Goal: Check status: Check status

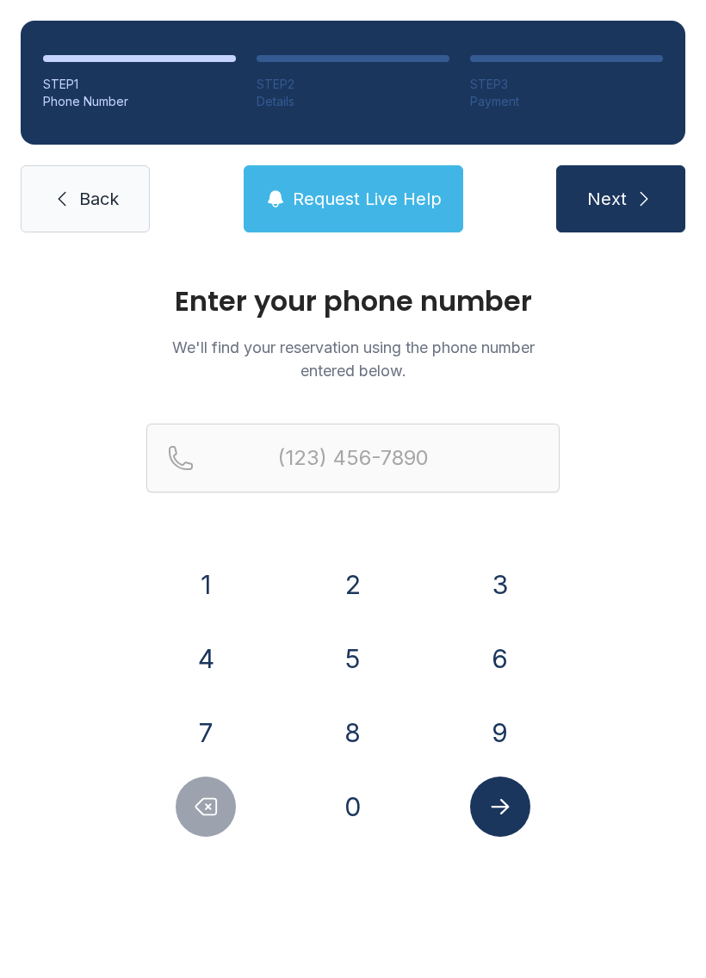
click at [506, 591] on button "3" at bounding box center [500, 585] width 60 height 60
click at [371, 805] on button "0" at bounding box center [353, 807] width 60 height 60
click at [228, 588] on button "1" at bounding box center [206, 585] width 60 height 60
click at [351, 733] on button "8" at bounding box center [353, 733] width 60 height 60
click at [471, 663] on button "6" at bounding box center [500, 659] width 60 height 60
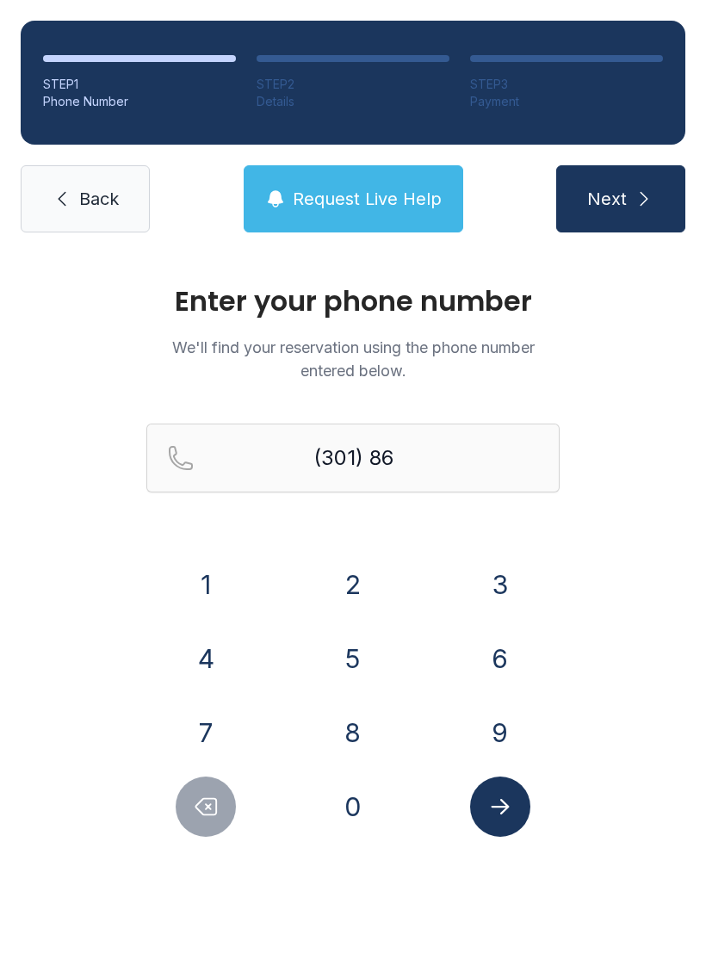
click at [205, 573] on button "1" at bounding box center [206, 585] width 60 height 60
click at [507, 717] on button "9" at bounding box center [500, 733] width 60 height 60
click at [371, 813] on button "0" at bounding box center [353, 807] width 60 height 60
click at [247, 662] on div "4" at bounding box center [206, 659] width 120 height 60
click at [226, 676] on button "4" at bounding box center [206, 659] width 60 height 60
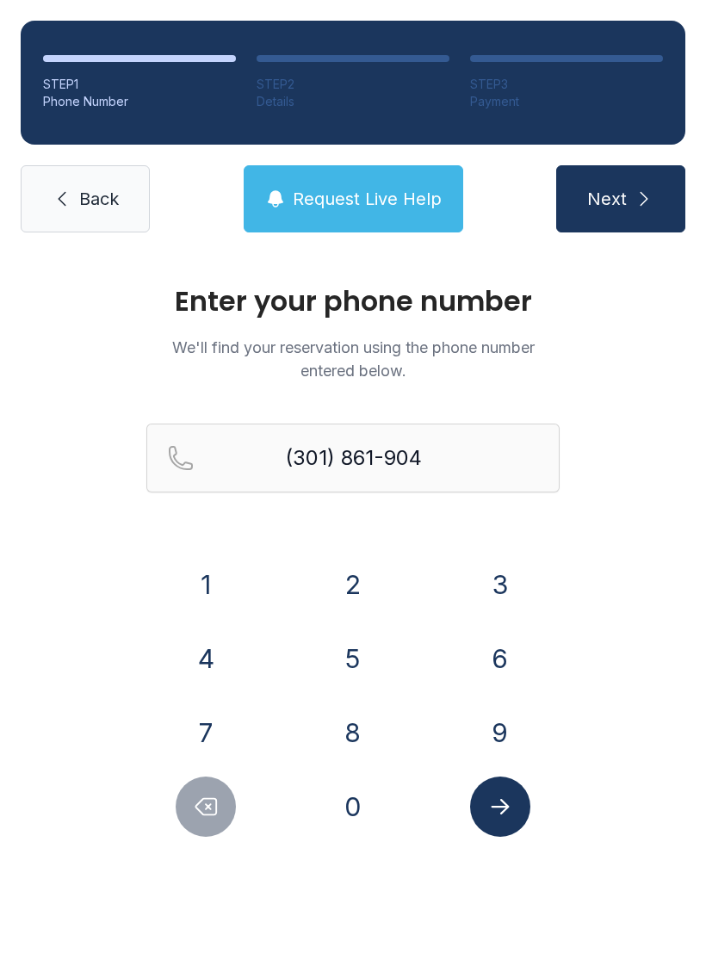
click at [365, 812] on button "0" at bounding box center [353, 807] width 60 height 60
type input "[PHONE_NUMBER]"
click at [506, 794] on icon "Submit lookup form" at bounding box center [501, 807] width 26 height 26
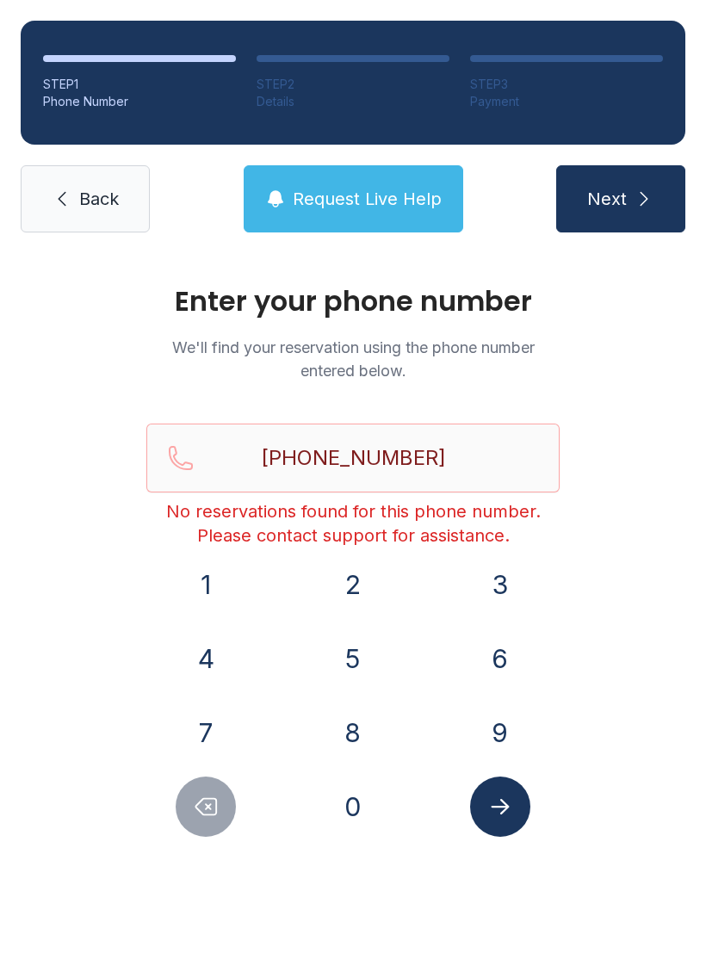
click at [102, 173] on link "Back" at bounding box center [85, 198] width 129 height 67
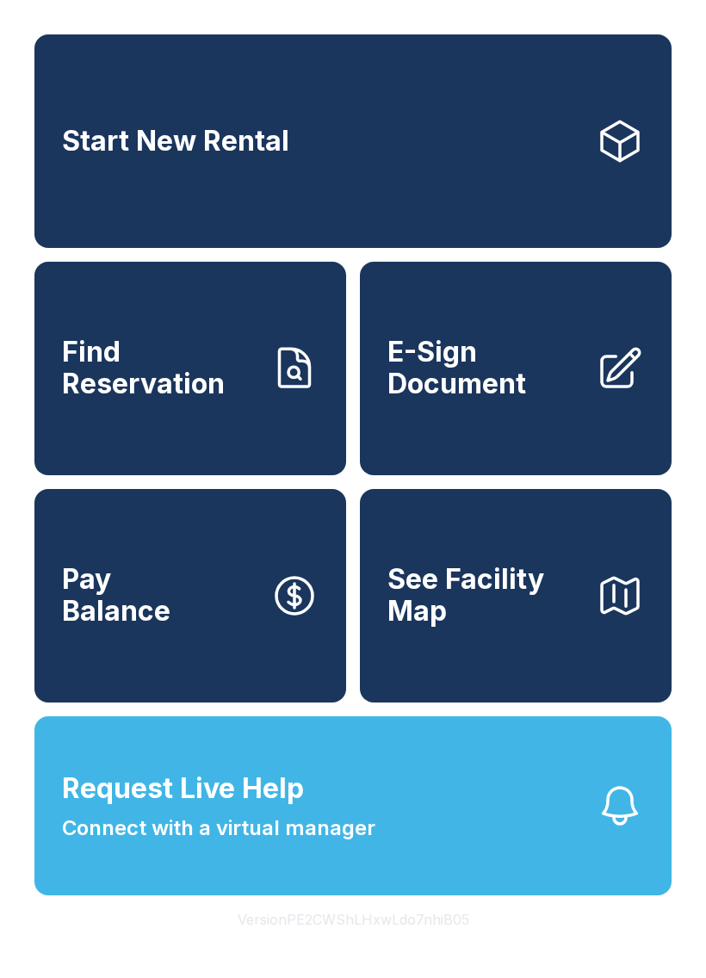
click at [438, 110] on link "Start New Rental" at bounding box center [352, 141] width 637 height 214
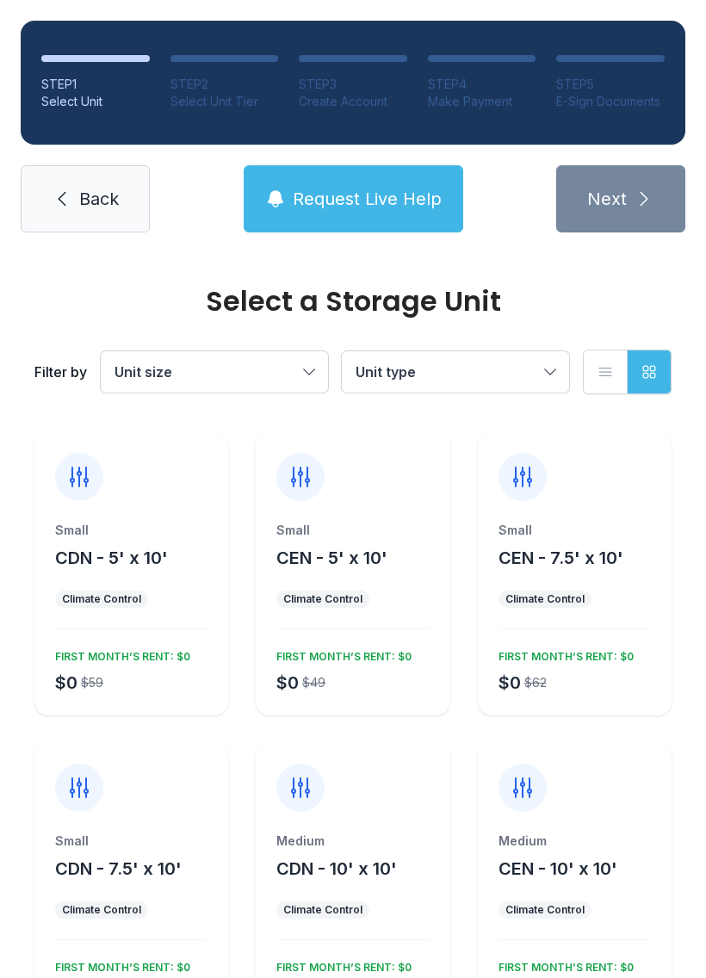
click at [91, 183] on link "Back" at bounding box center [85, 198] width 129 height 67
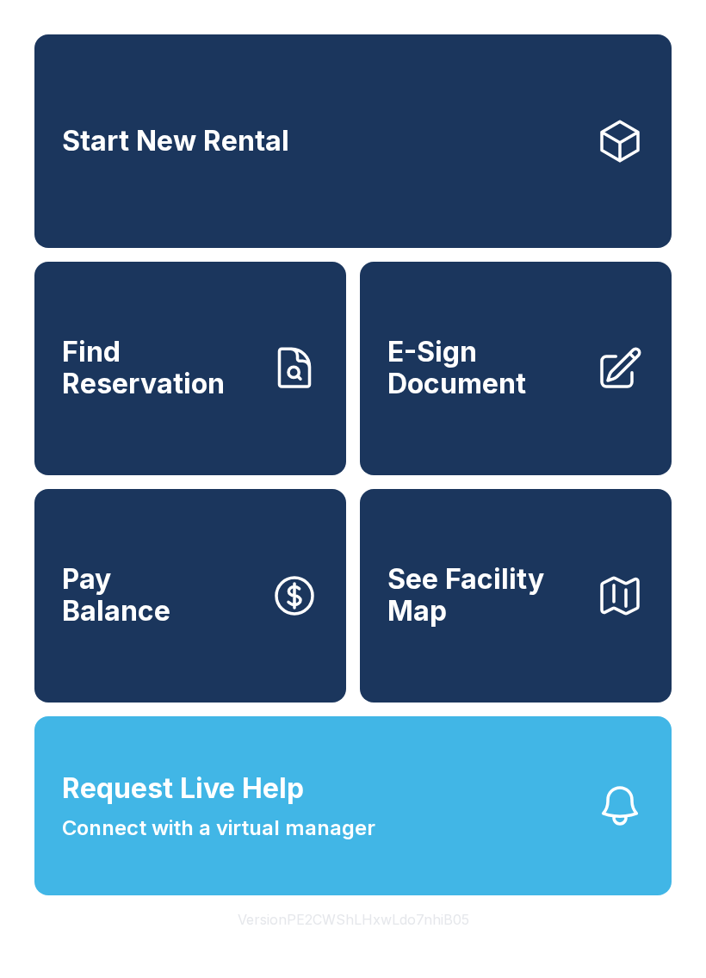
click at [179, 388] on span "Find Reservation" at bounding box center [159, 368] width 195 height 63
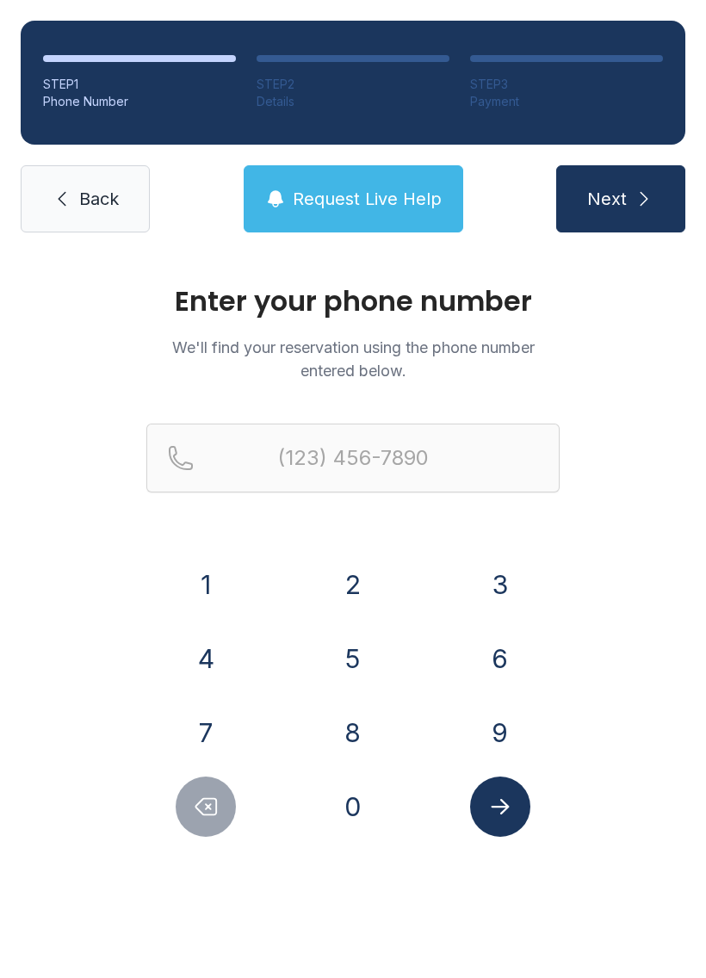
click at [506, 596] on button "3" at bounding box center [500, 585] width 60 height 60
click at [372, 818] on button "0" at bounding box center [353, 807] width 60 height 60
click at [234, 585] on button "1" at bounding box center [206, 585] width 60 height 60
click at [357, 737] on button "8" at bounding box center [353, 733] width 60 height 60
click at [488, 661] on button "6" at bounding box center [500, 659] width 60 height 60
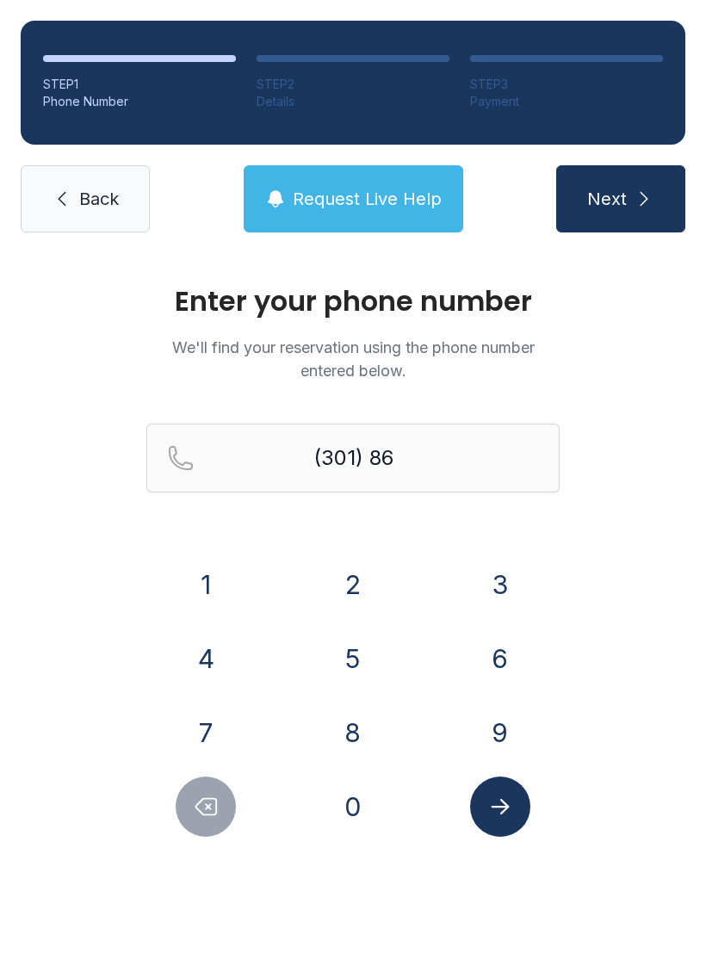
click at [159, 551] on form "(301) 86 1 2 3 4 5 6 7 8 9 0" at bounding box center [352, 630] width 413 height 413
click at [208, 568] on button "1" at bounding box center [206, 585] width 60 height 60
click at [500, 712] on button "9" at bounding box center [500, 733] width 60 height 60
click at [352, 798] on button "0" at bounding box center [353, 807] width 60 height 60
click at [198, 641] on button "4" at bounding box center [206, 659] width 60 height 60
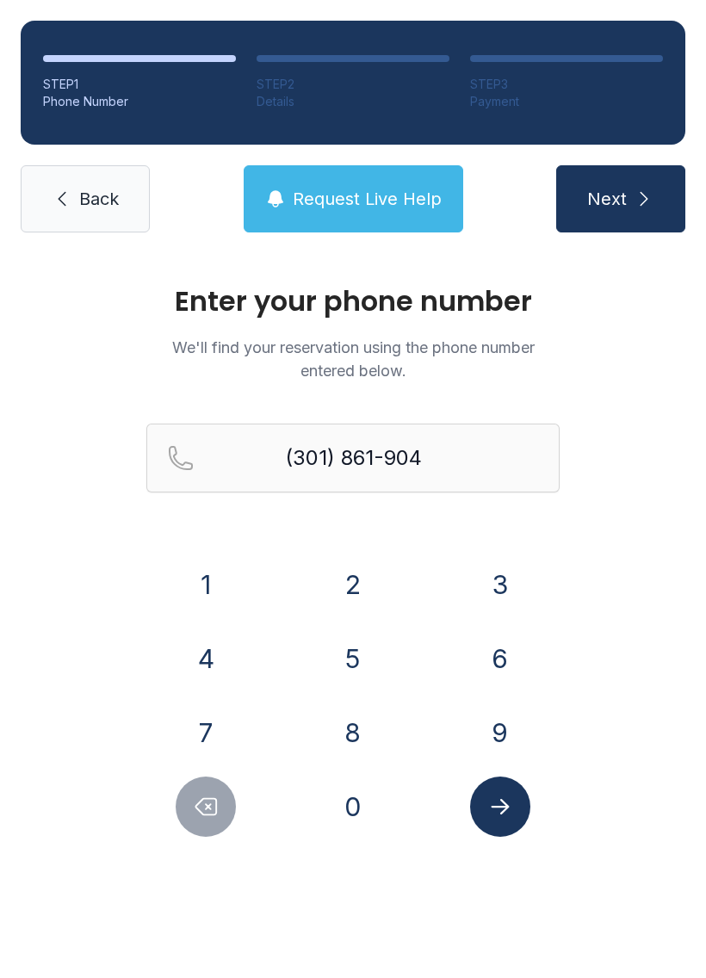
click at [312, 769] on div "1 2 3 4 5 6 7 8 9 0" at bounding box center [352, 696] width 413 height 283
click at [332, 810] on button "0" at bounding box center [353, 807] width 60 height 60
type input "[PHONE_NUMBER]"
click at [494, 805] on icon "Submit lookup form" at bounding box center [501, 807] width 26 height 26
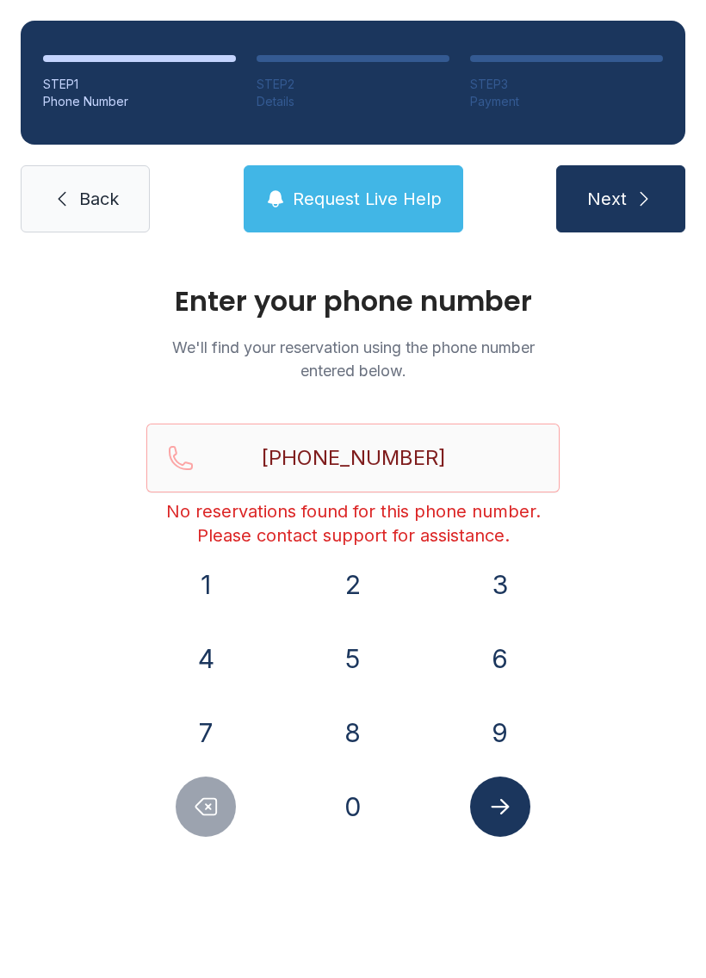
click at [318, 198] on span "Request Live Help" at bounding box center [367, 199] width 149 height 24
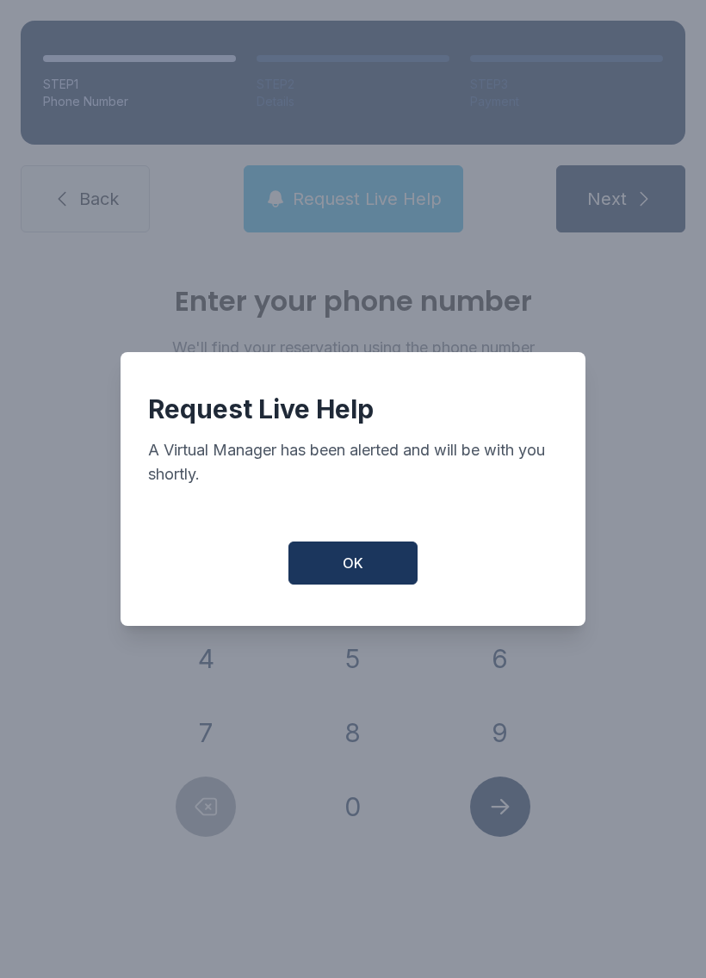
click at [371, 582] on button "OK" at bounding box center [353, 563] width 129 height 43
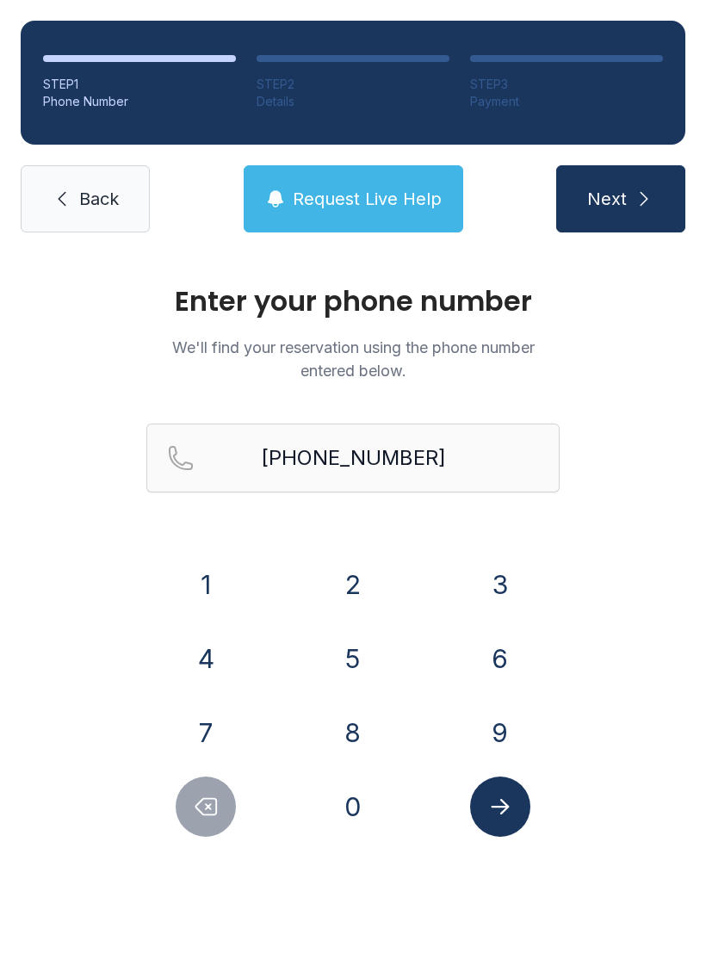
click at [481, 799] on button "Submit lookup form" at bounding box center [500, 807] width 60 height 60
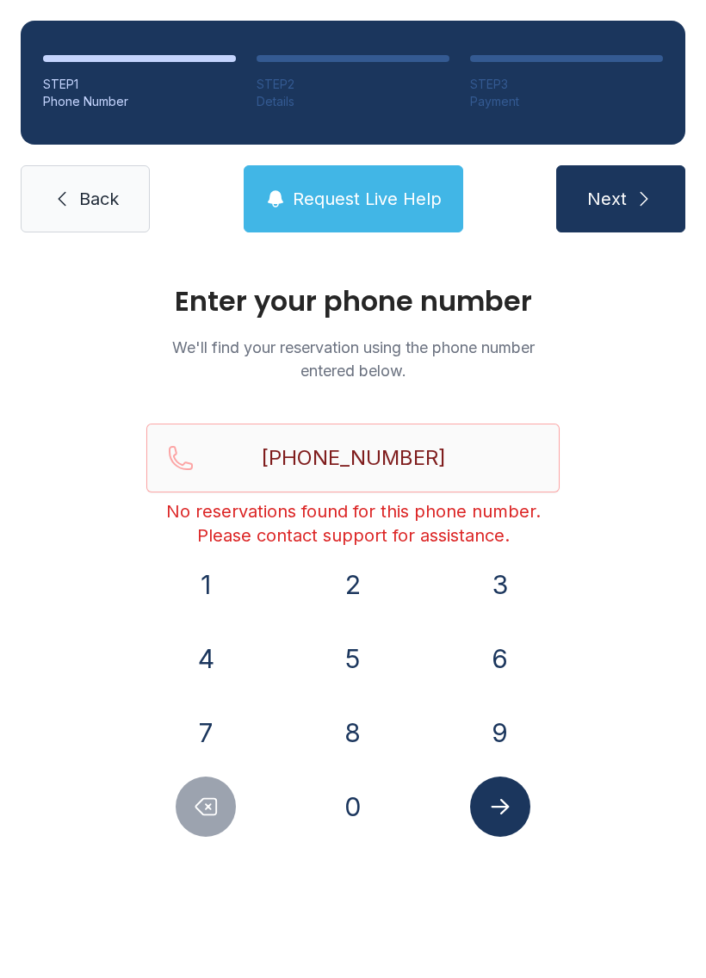
click at [72, 177] on link "Back" at bounding box center [85, 198] width 129 height 67
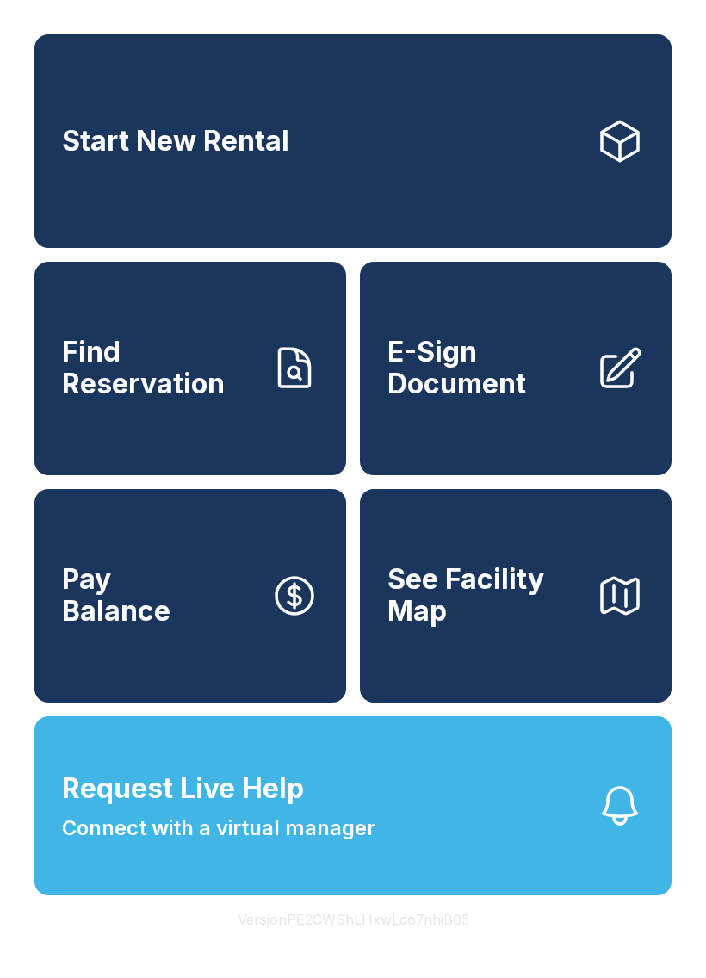
click at [438, 881] on button "Request Live Help Connect with a virtual manager" at bounding box center [352, 806] width 637 height 179
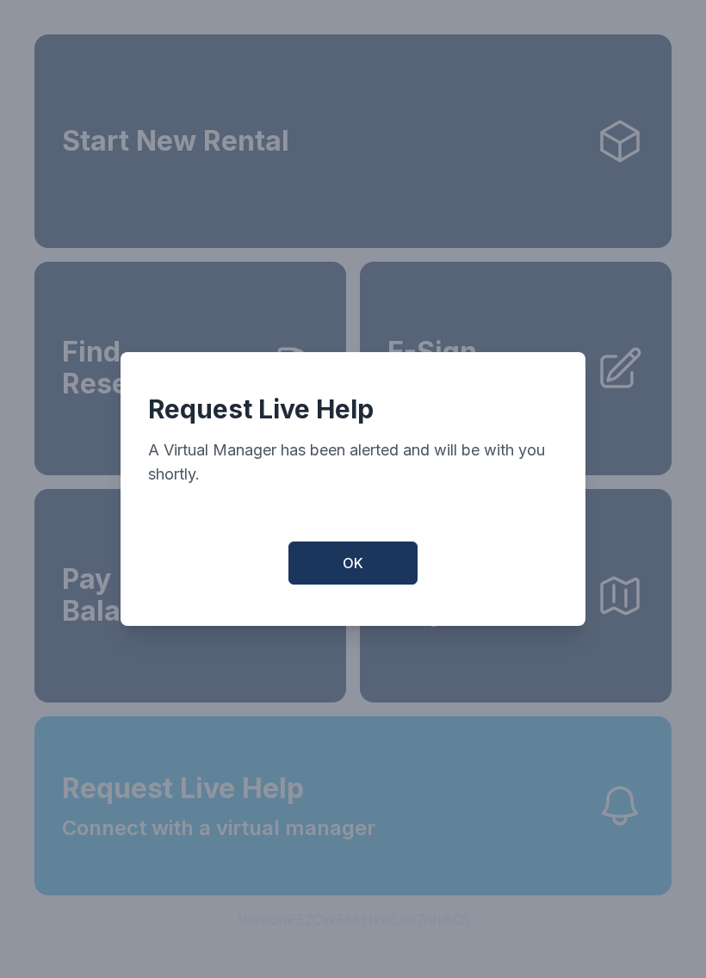
click at [392, 570] on button "OK" at bounding box center [353, 563] width 129 height 43
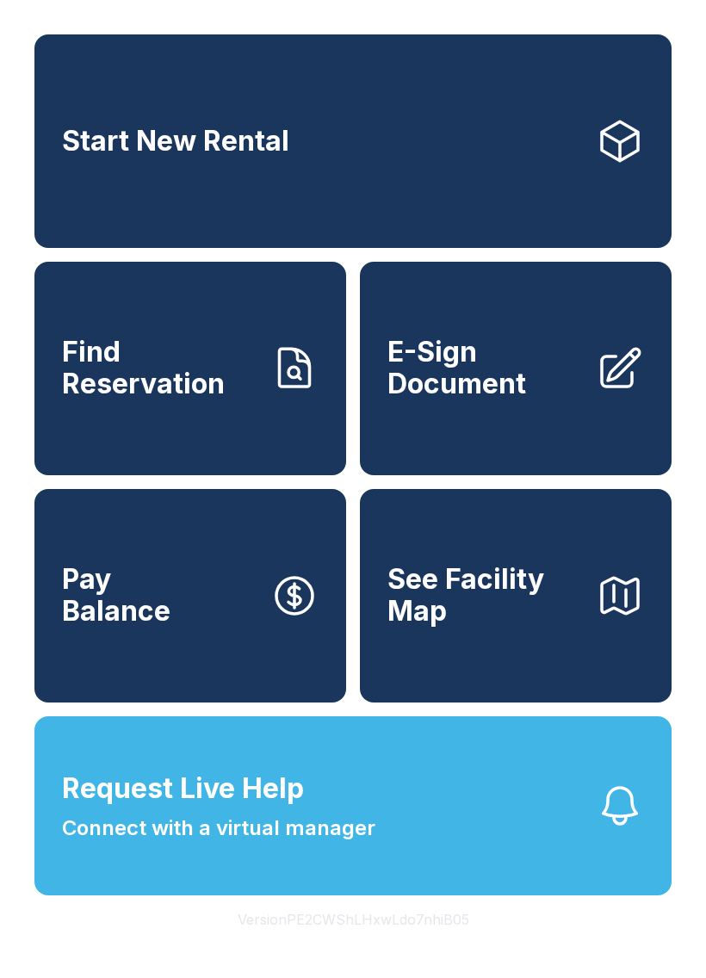
click at [534, 837] on button "Request Live Help Connect with a virtual manager" at bounding box center [352, 806] width 637 height 179
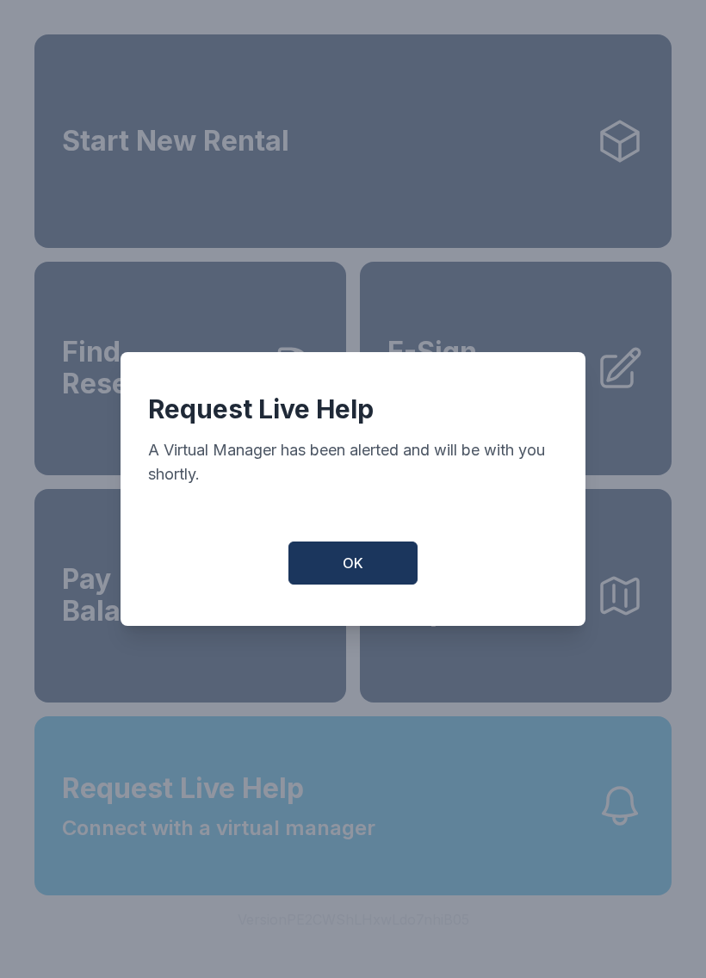
click at [336, 514] on div "Request Live Help A Virtual Manager has been alerted and will be with you short…" at bounding box center [353, 454] width 410 height 121
click at [351, 553] on button "OK" at bounding box center [353, 563] width 129 height 43
